Goal: Information Seeking & Learning: Learn about a topic

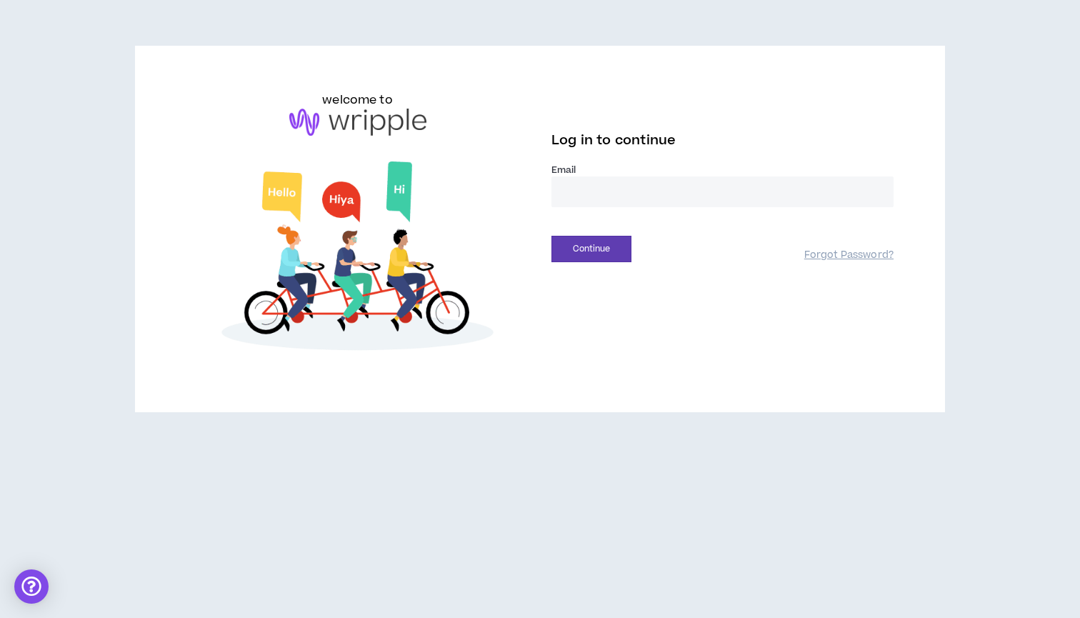
type input "**********"
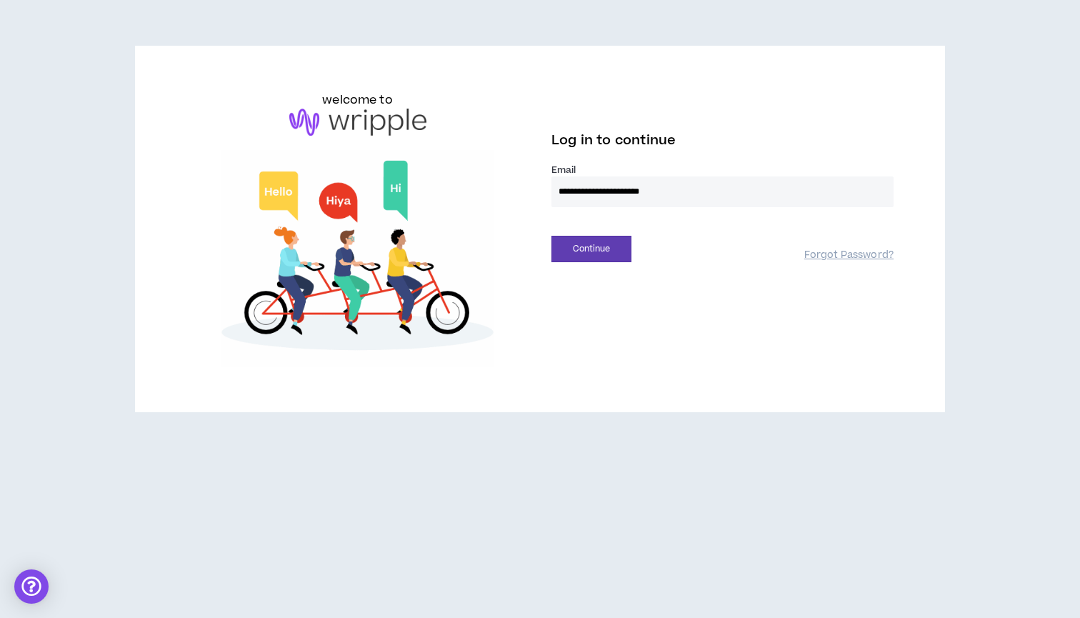
click at [591, 249] on button "Continue" at bounding box center [591, 249] width 80 height 26
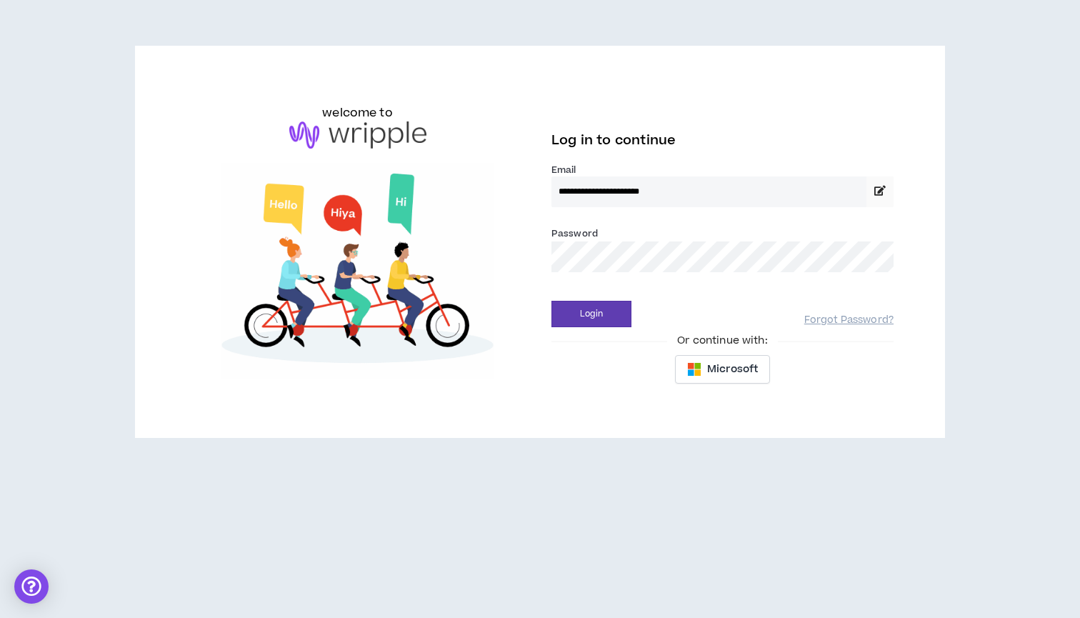
click at [591, 314] on button "Login" at bounding box center [591, 314] width 80 height 26
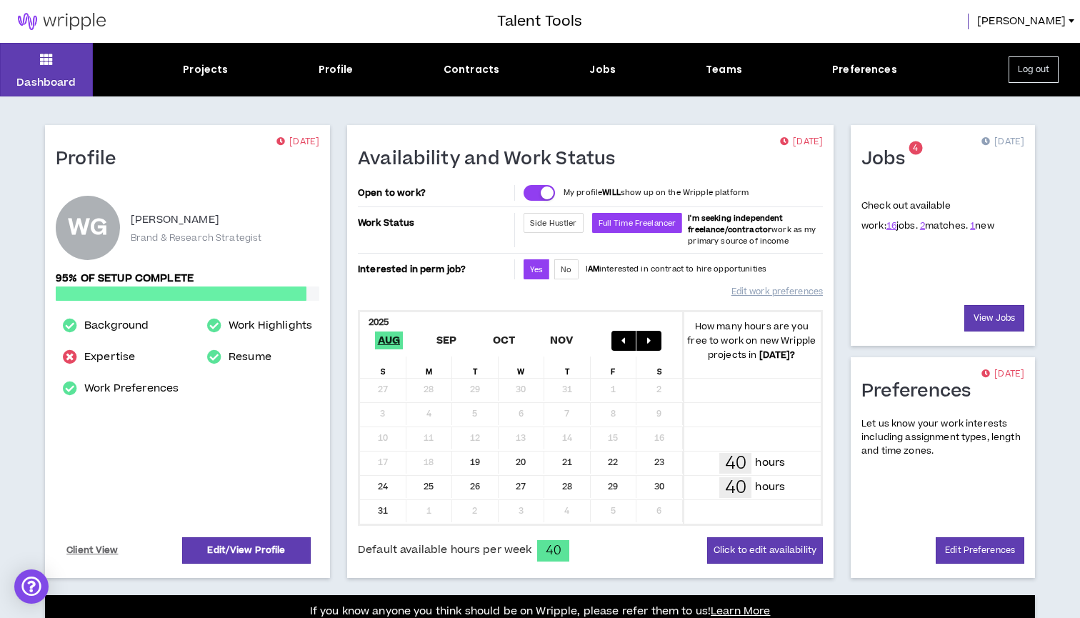
click at [236, 71] on div "Projects Profile Contracts Jobs Teams Preferences" at bounding box center [540, 69] width 894 height 15
click at [199, 74] on div "Projects" at bounding box center [205, 69] width 45 height 15
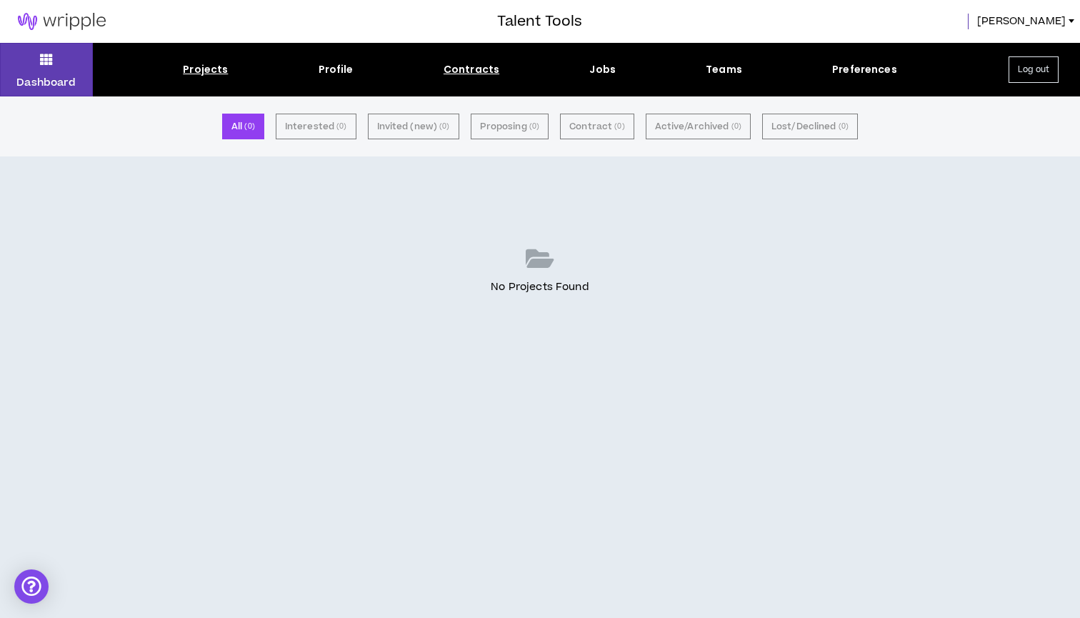
click at [485, 64] on div "Contracts" at bounding box center [472, 69] width 56 height 15
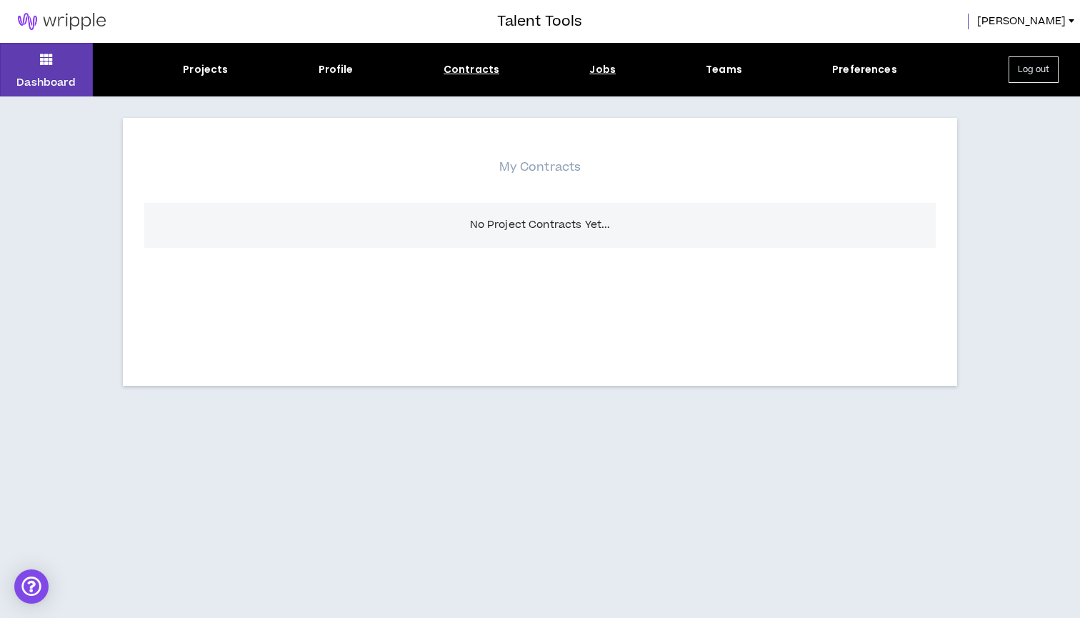
click at [599, 66] on div "Jobs" at bounding box center [602, 69] width 26 height 15
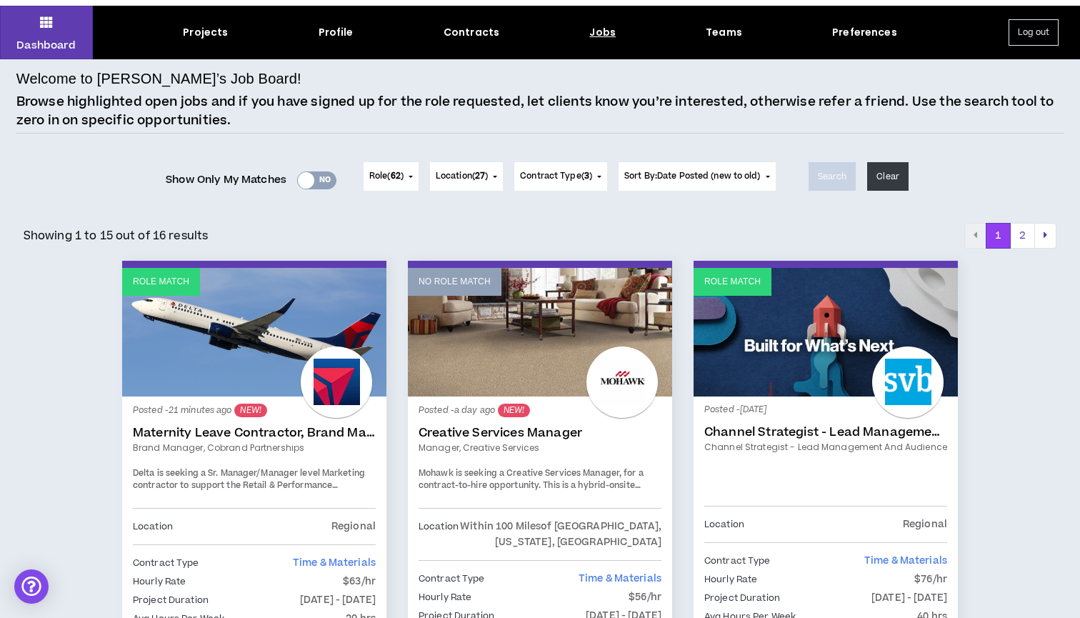
scroll to position [55, 0]
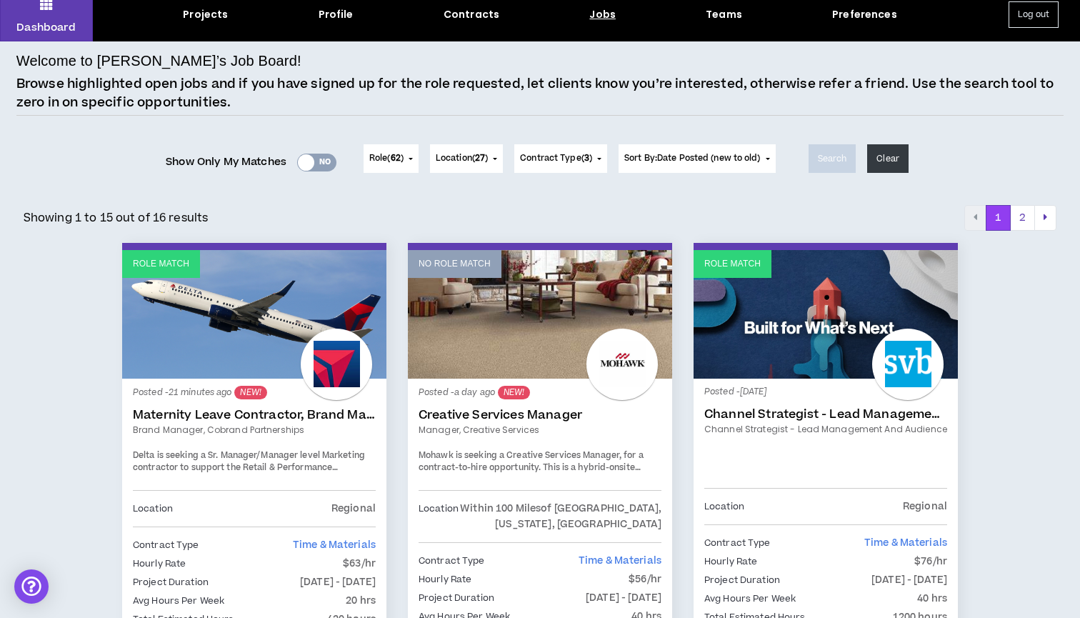
click at [294, 416] on link "Maternity Leave Contractor, Brand Marketing Manager (Cobrand Partnerships)" at bounding box center [254, 415] width 243 height 14
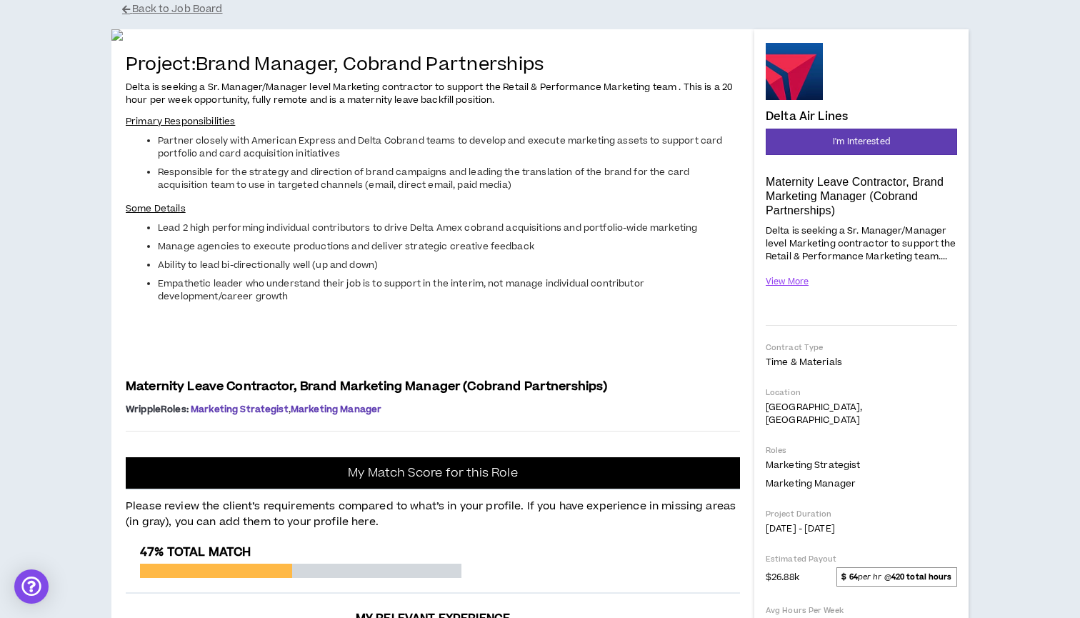
scroll to position [98, 0]
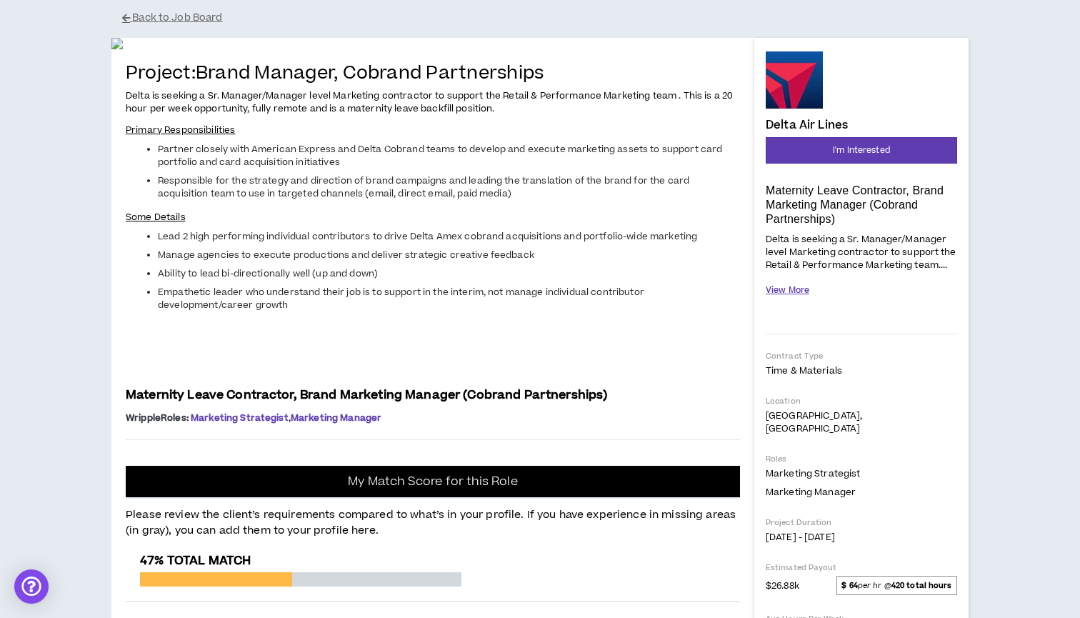
click at [795, 287] on button "View More" at bounding box center [788, 290] width 44 height 25
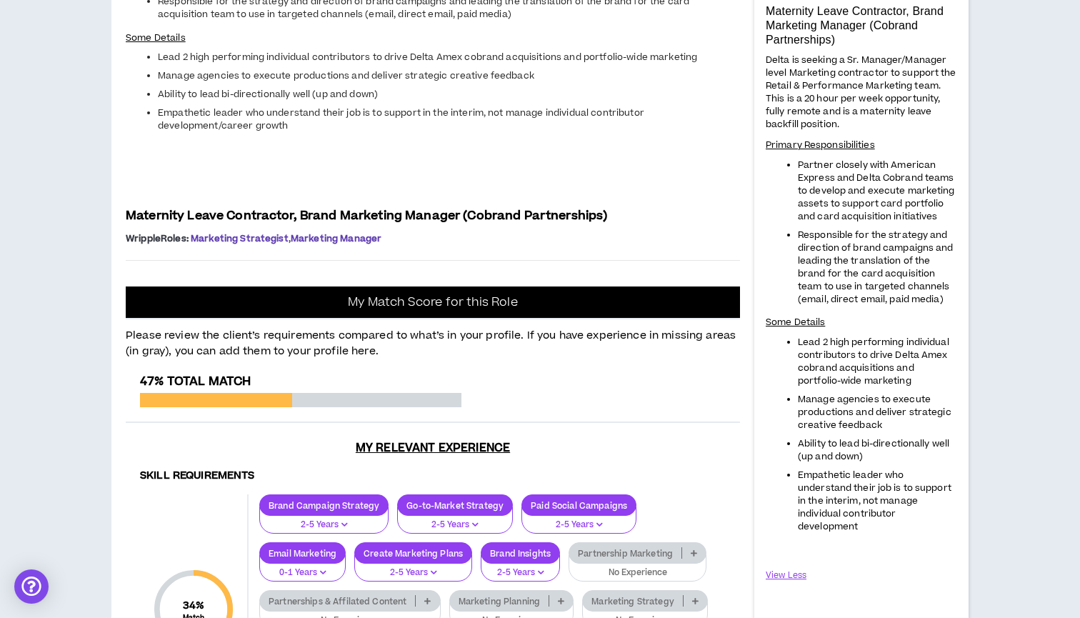
scroll to position [278, 0]
